Goal: Information Seeking & Learning: Learn about a topic

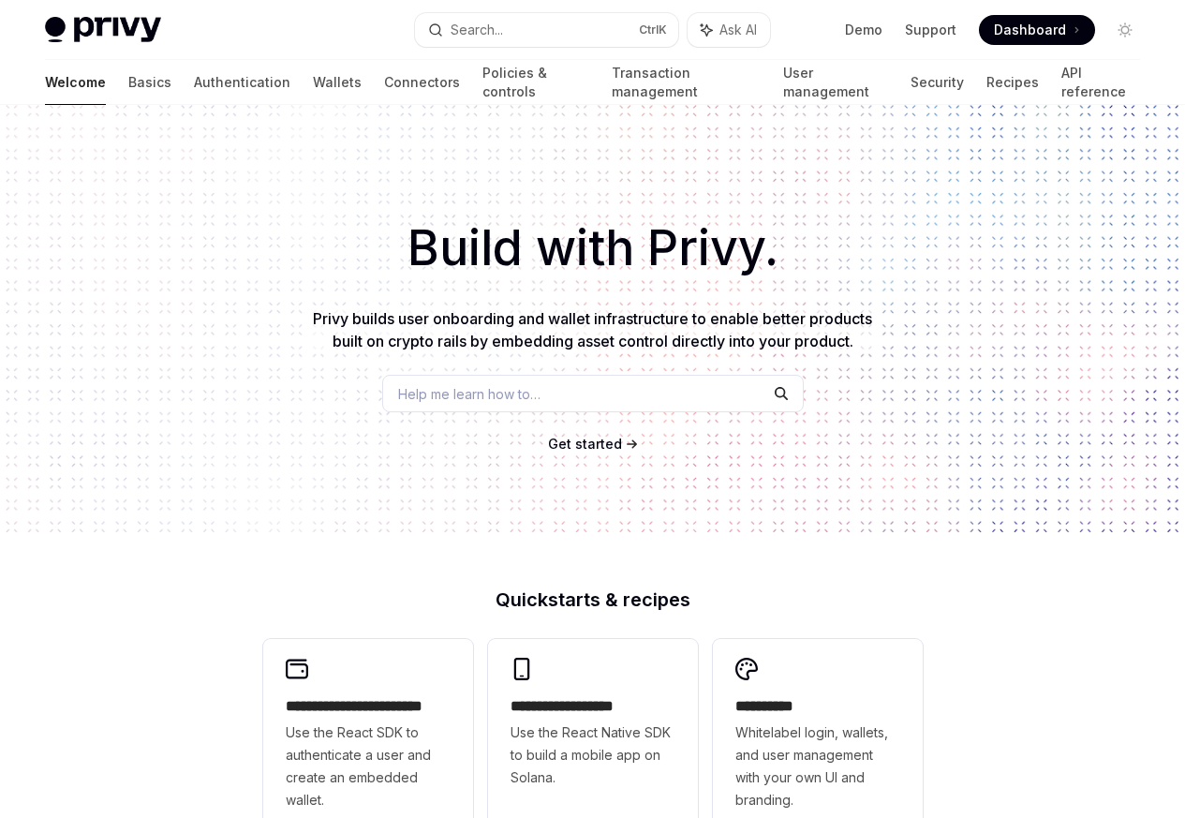
type textarea "*"
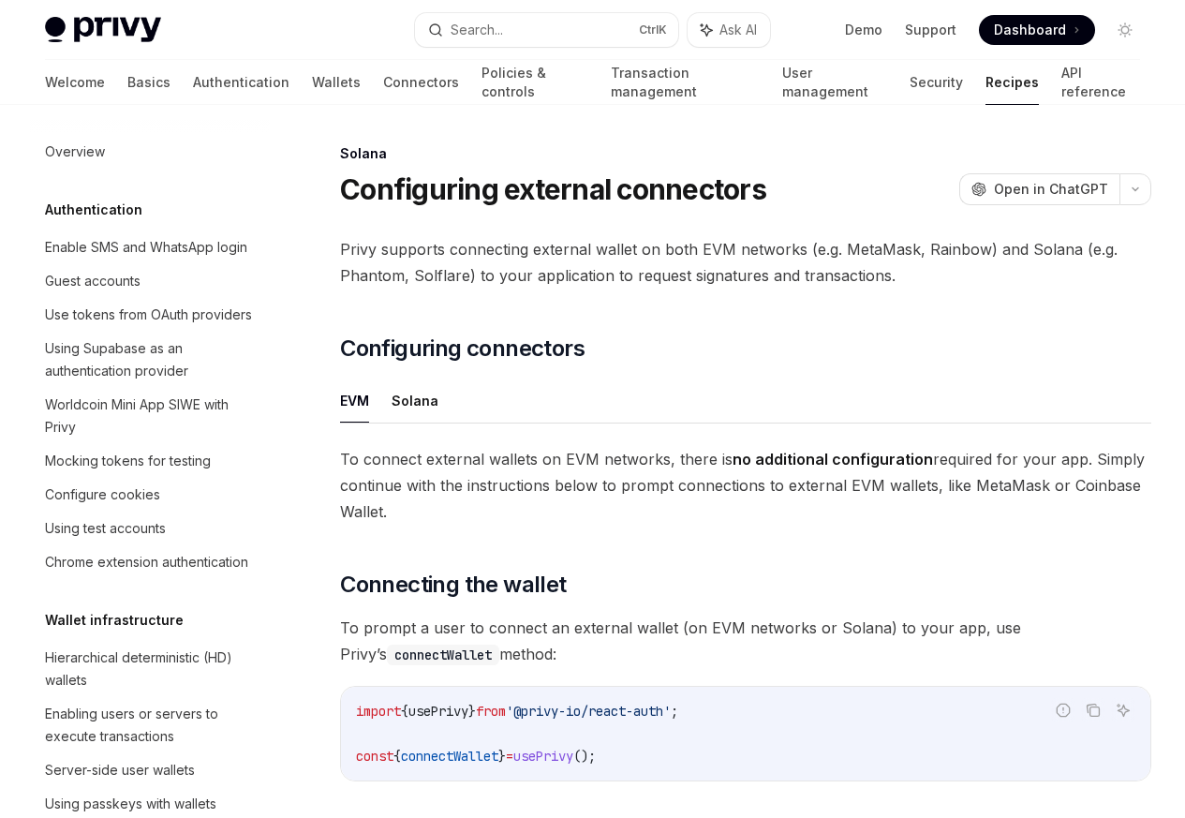
scroll to position [3002, 0]
